Goal: Use online tool/utility

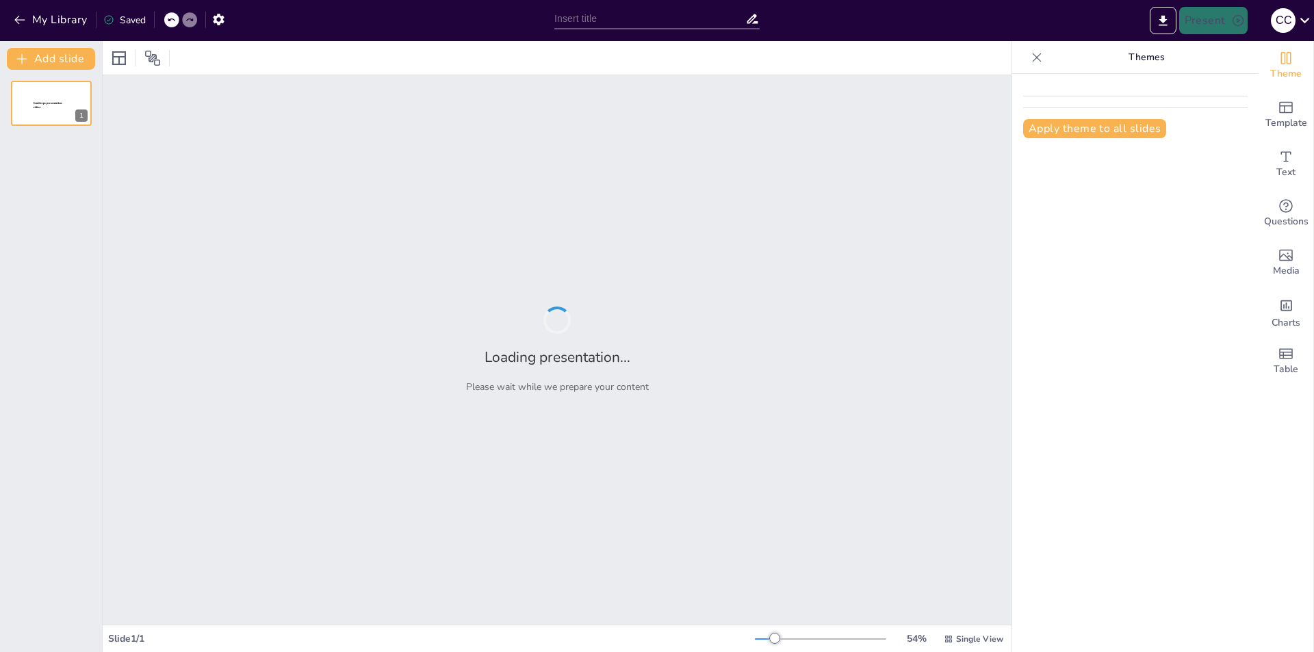
type input "La Textura Abierta del Derecho: Conceptos Fundamentales [PERSON_NAME]"
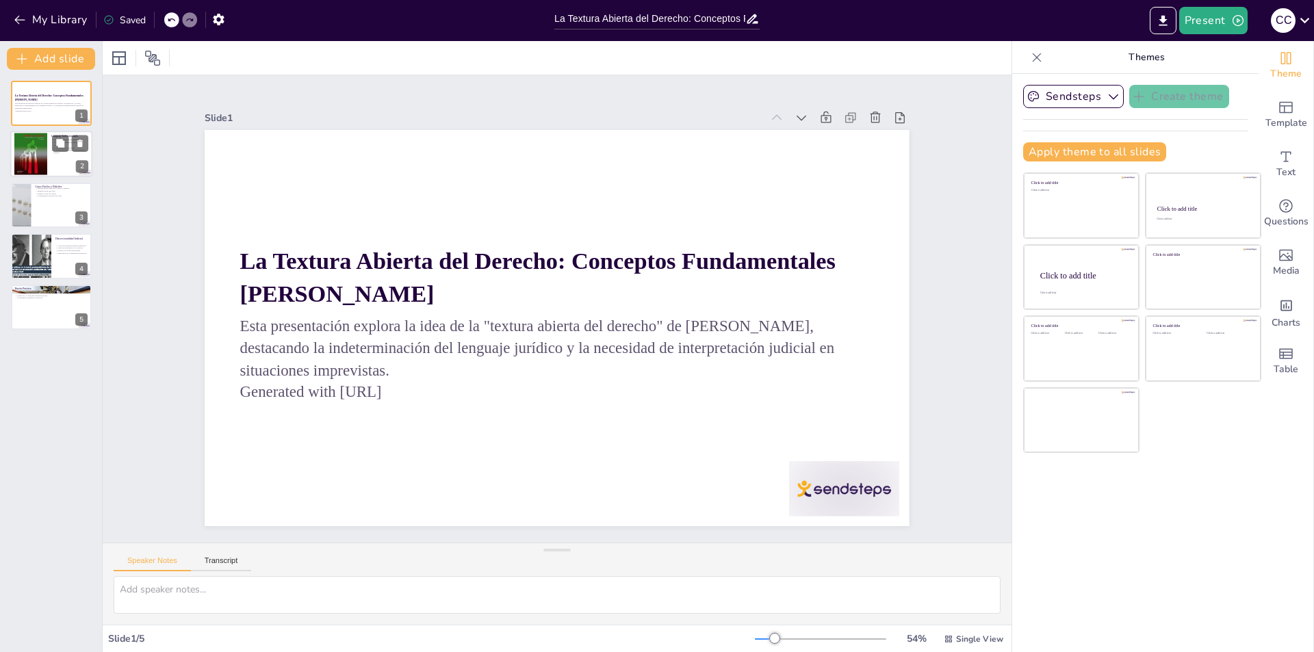
click at [31, 151] on div at bounding box center [30, 154] width 33 height 44
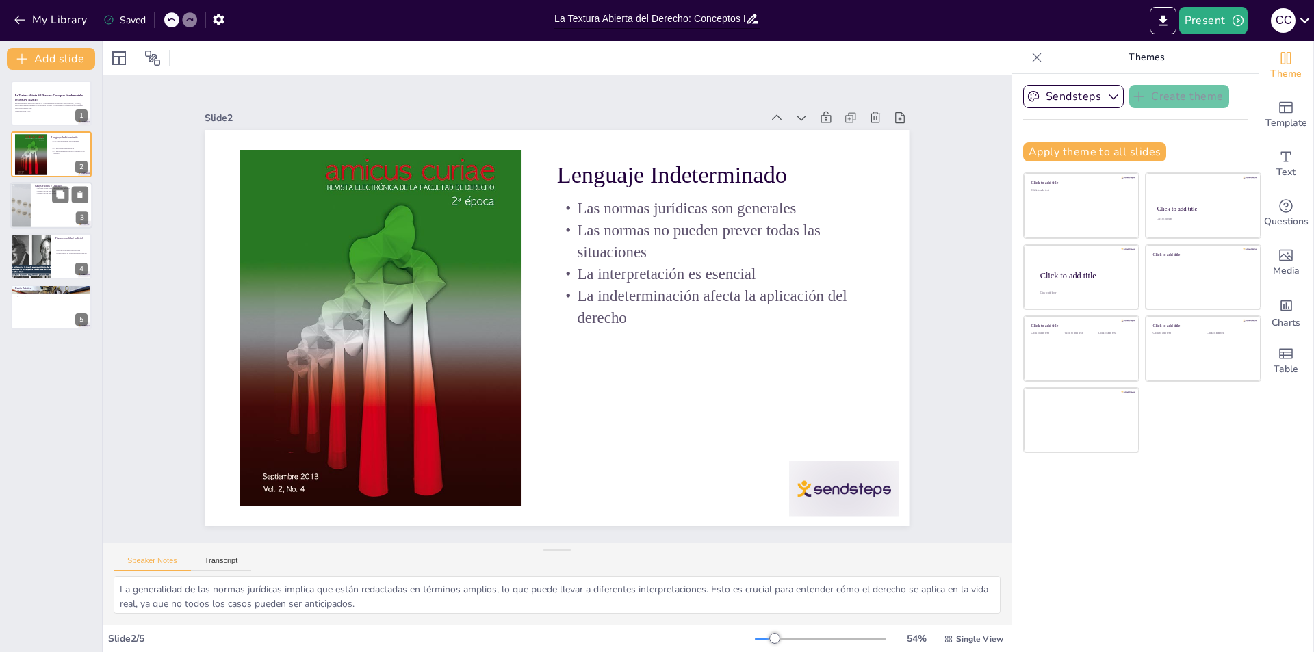
click at [33, 196] on div at bounding box center [51, 205] width 82 height 47
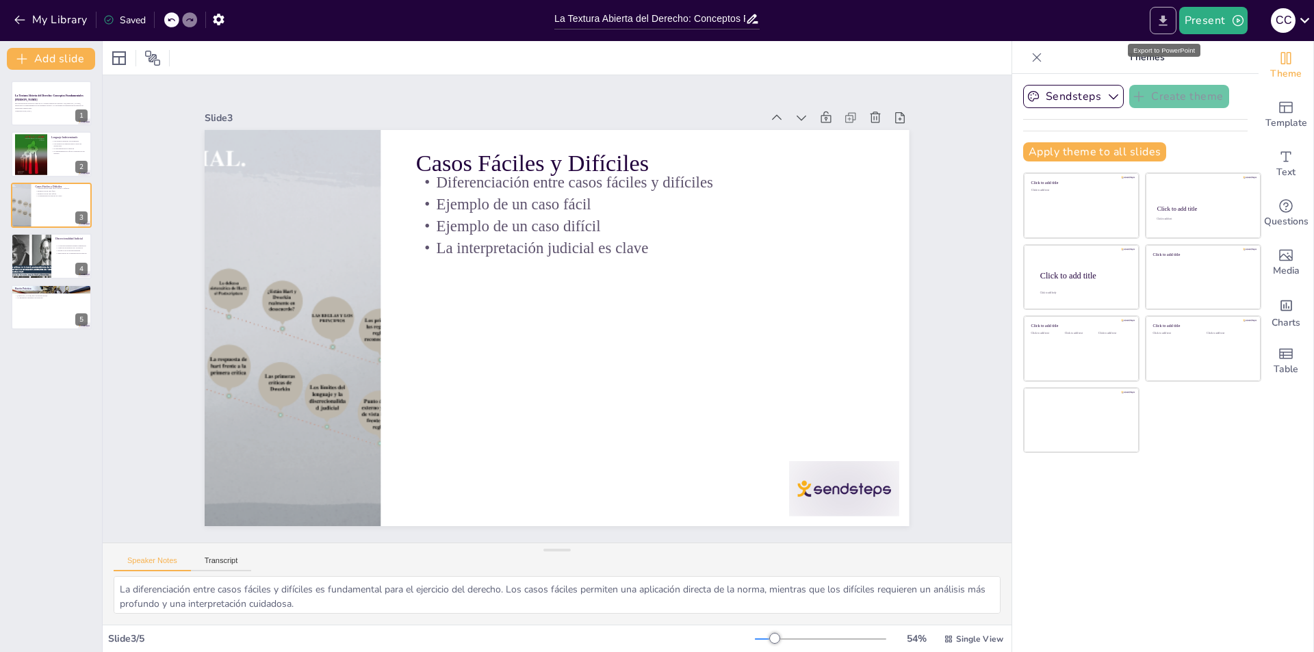
click at [1165, 22] on icon "Export to PowerPoint" at bounding box center [1163, 20] width 8 height 10
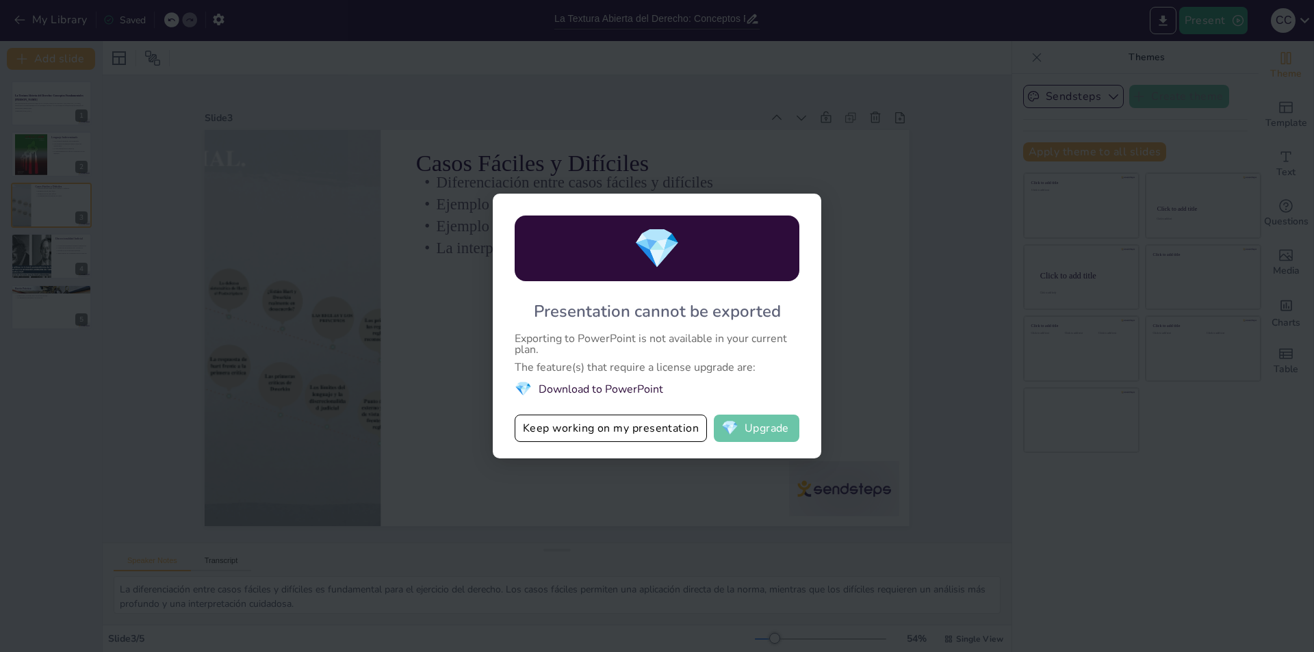
click at [777, 437] on button "💎 Upgrade" at bounding box center [757, 428] width 86 height 27
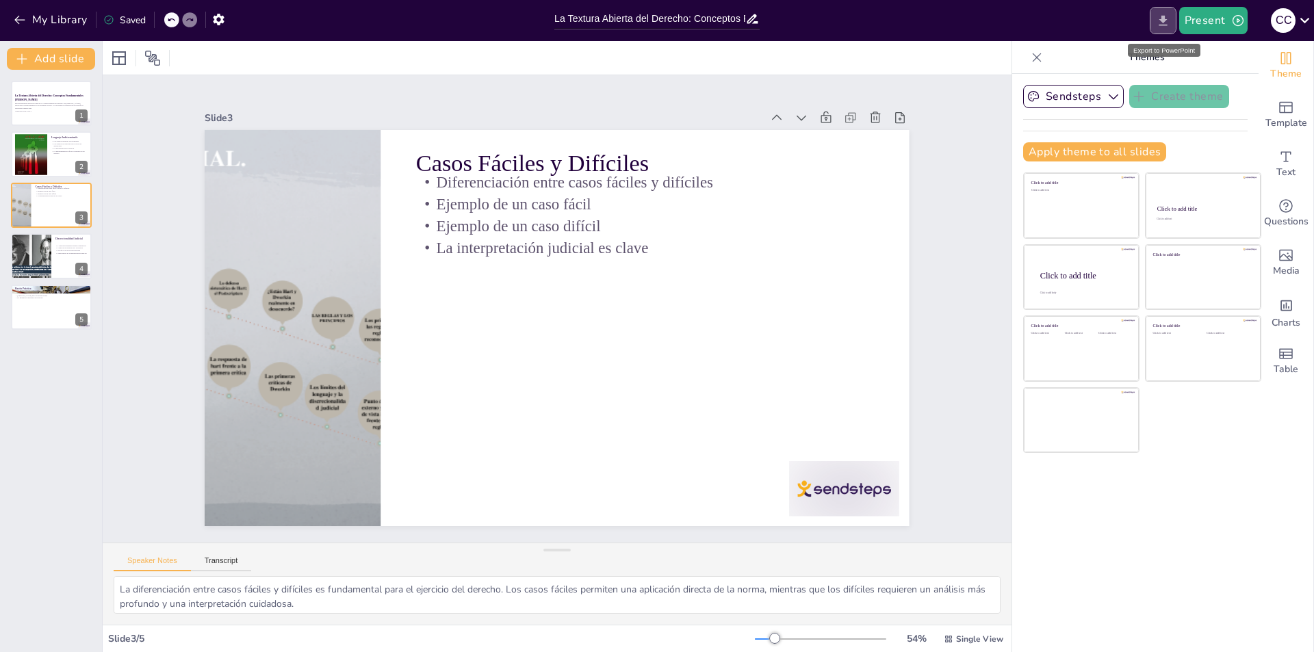
click at [1167, 21] on icon "Export to PowerPoint" at bounding box center [1163, 21] width 14 height 14
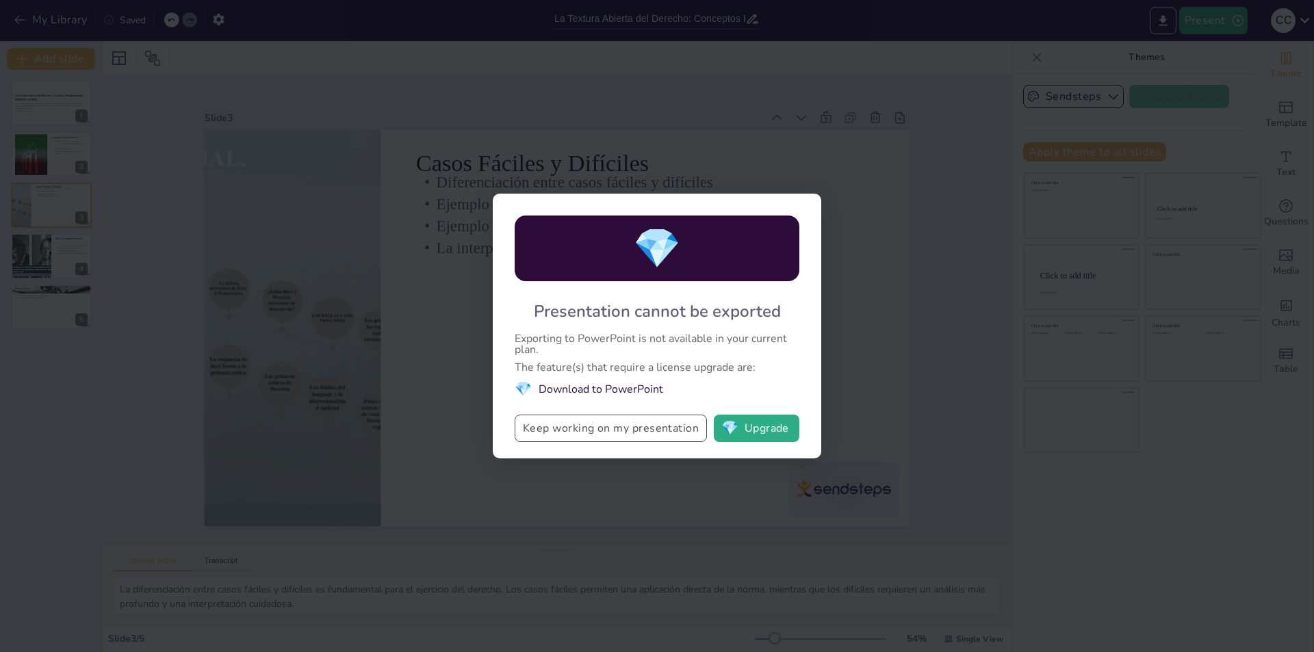
click at [632, 428] on button "Keep working on my presentation" at bounding box center [611, 428] width 192 height 27
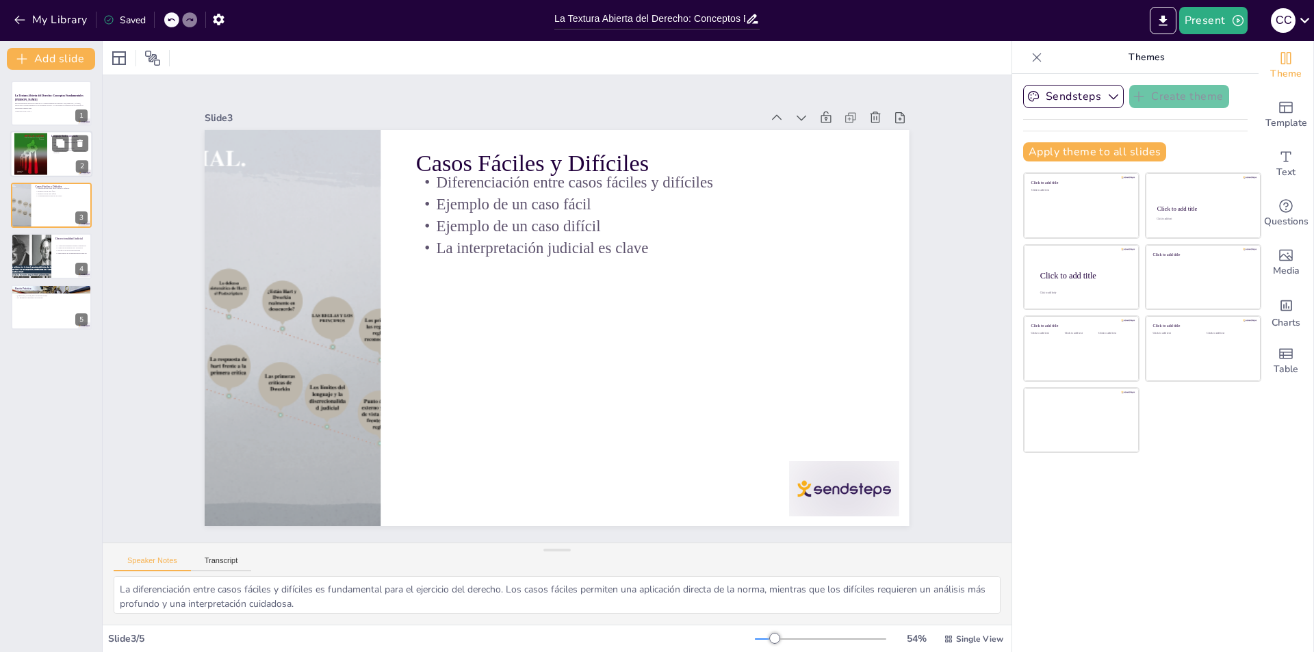
click at [44, 159] on div at bounding box center [30, 154] width 33 height 44
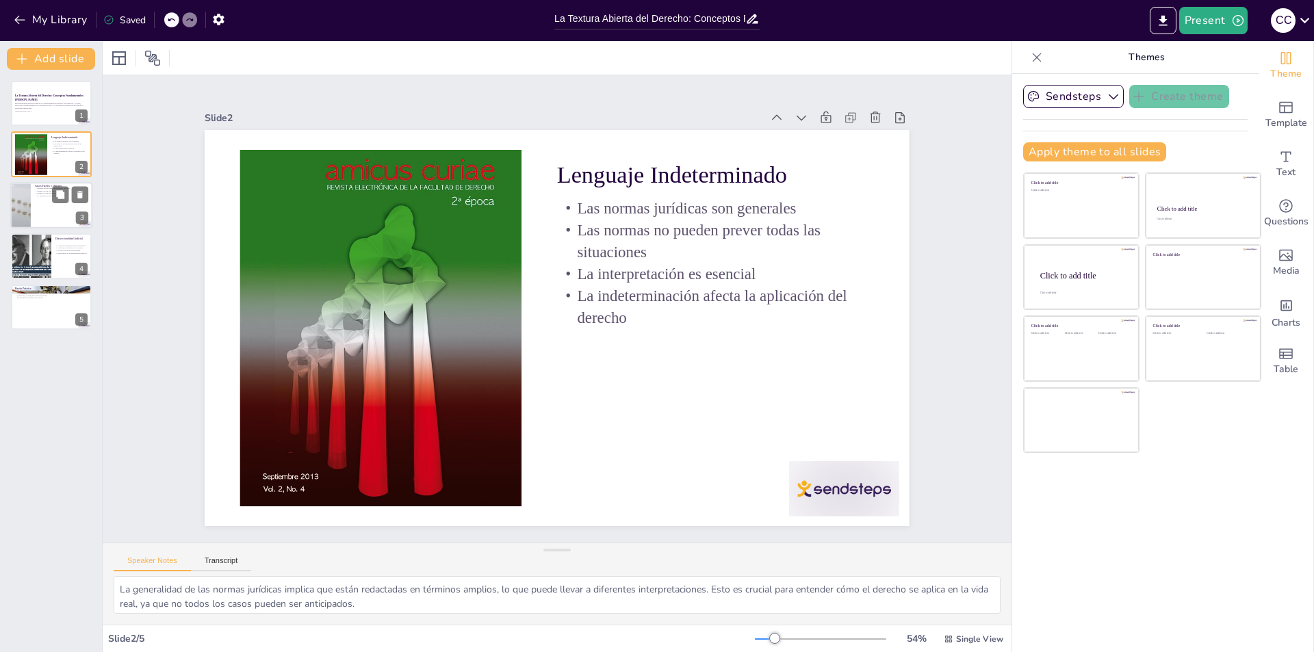
click at [42, 214] on div at bounding box center [51, 205] width 82 height 47
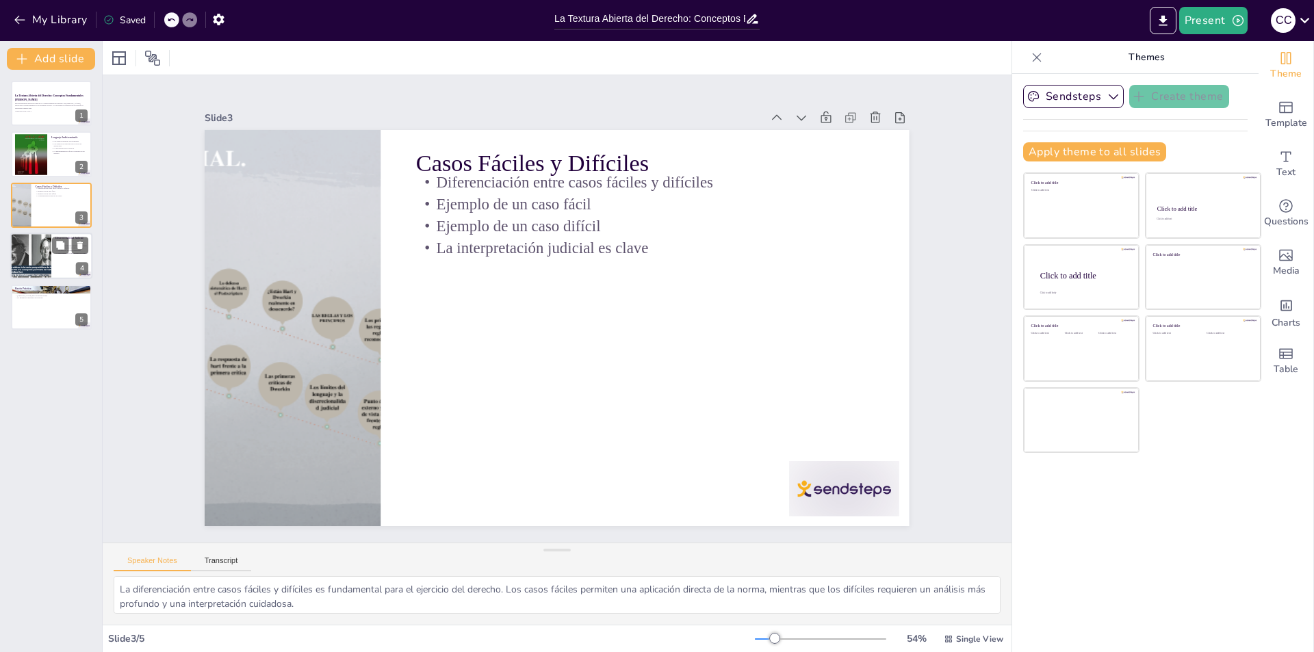
click at [42, 265] on div at bounding box center [30, 256] width 77 height 47
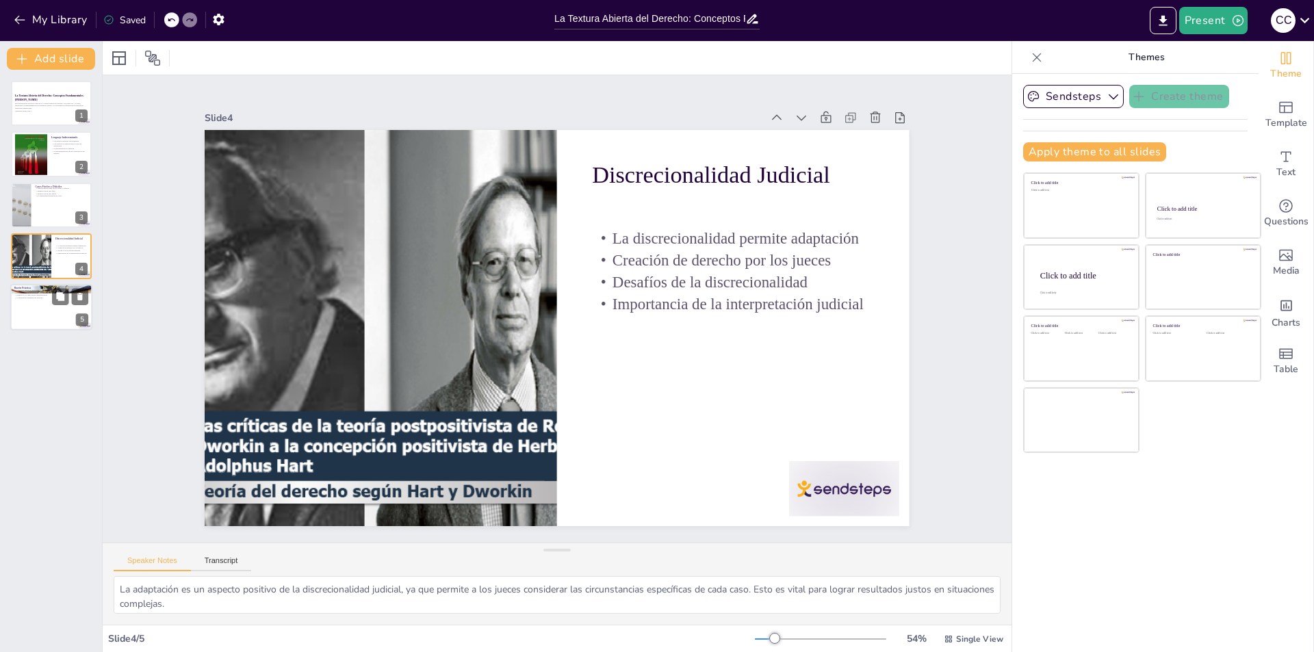
click at [40, 310] on div at bounding box center [51, 307] width 82 height 47
type textarea "La inevitabilidad de la textura abierta del derecho resalta la complejidad del …"
